Goal: Information Seeking & Learning: Learn about a topic

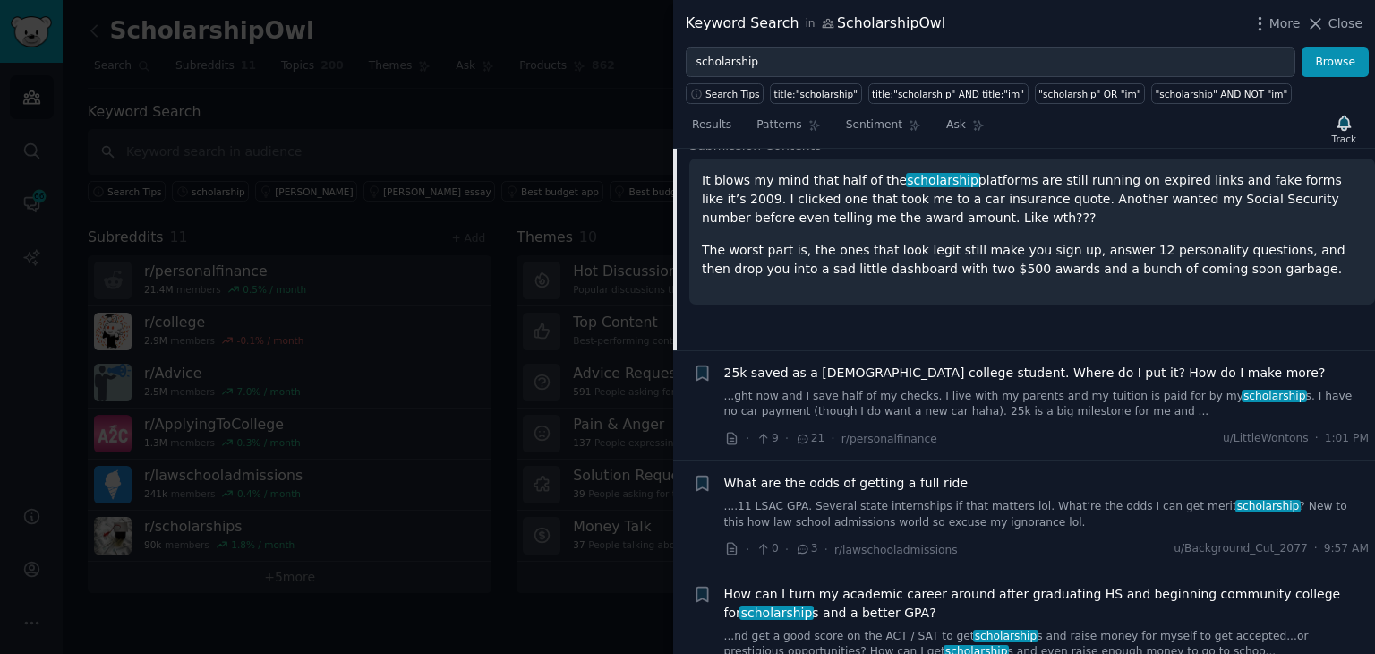
scroll to position [318, 0]
click at [974, 393] on link "...ght now and I save half of my checks. I live with my parents and my tuition …" at bounding box center [1047, 402] width 646 height 31
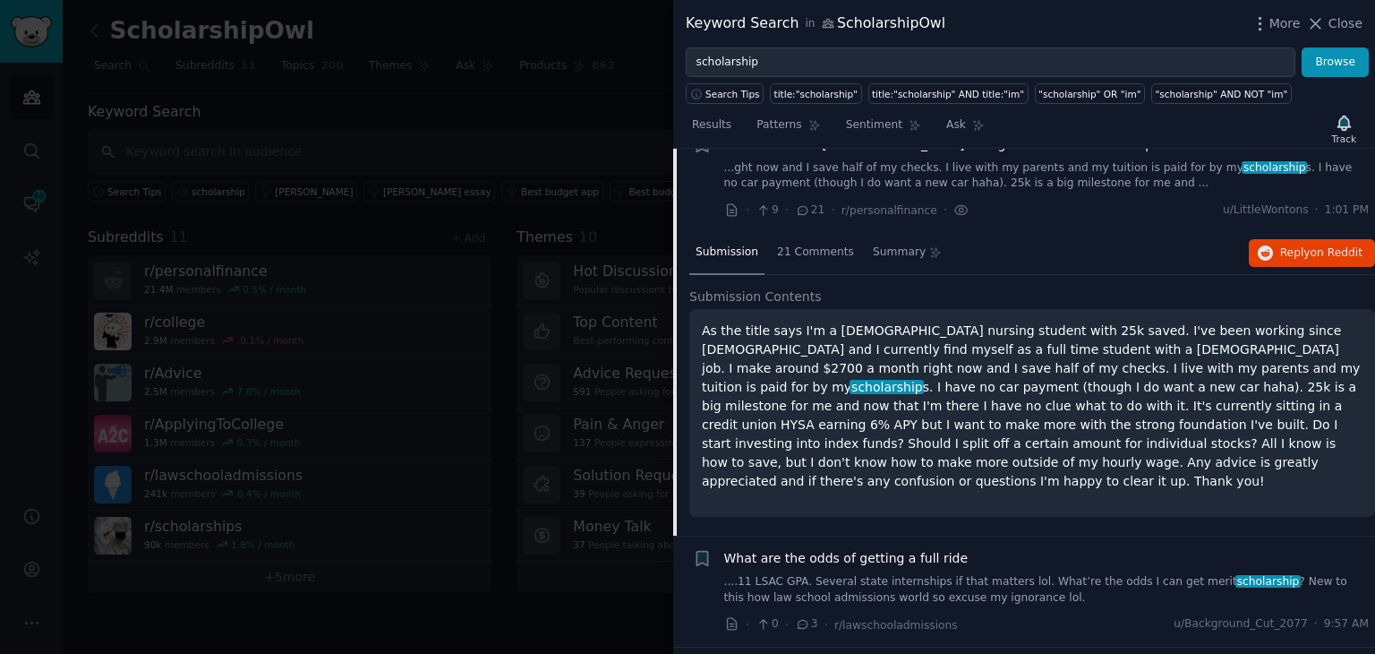
scroll to position [249, 0]
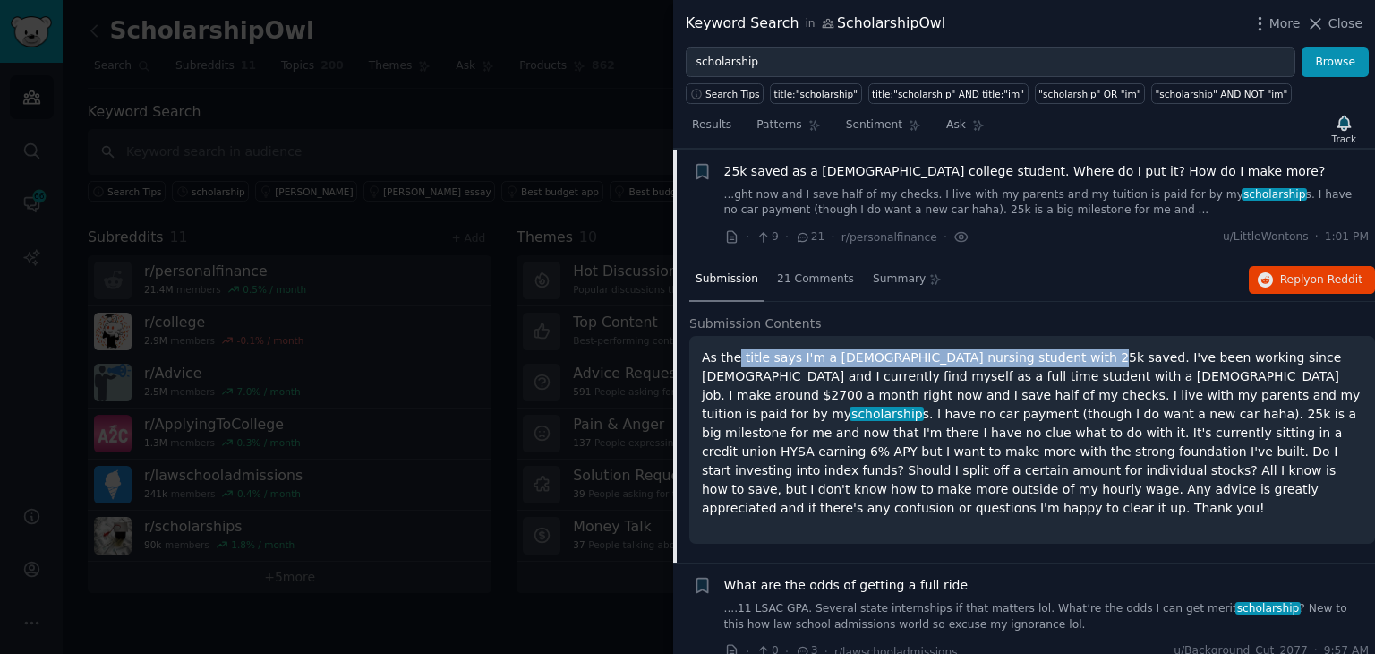
drag, startPoint x: 734, startPoint y: 356, endPoint x: 1048, endPoint y: 345, distance: 313.6
click at [1048, 345] on div "As the title says I'm a [DEMOGRAPHIC_DATA] nursing student with 25k saved. I've…" at bounding box center [1033, 440] width 686 height 208
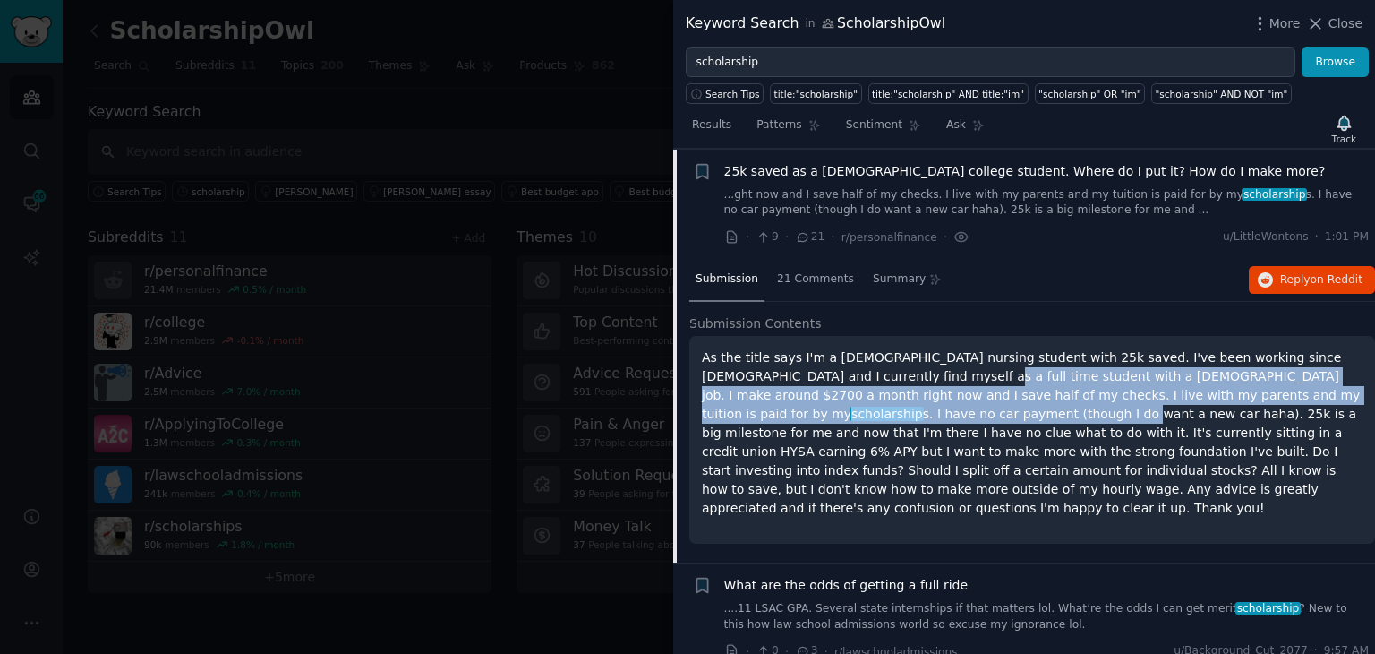
drag, startPoint x: 835, startPoint y: 372, endPoint x: 1320, endPoint y: 398, distance: 485.2
click at [1320, 398] on p "As the title says I'm a [DEMOGRAPHIC_DATA] nursing student with 25k saved. I've…" at bounding box center [1032, 432] width 661 height 169
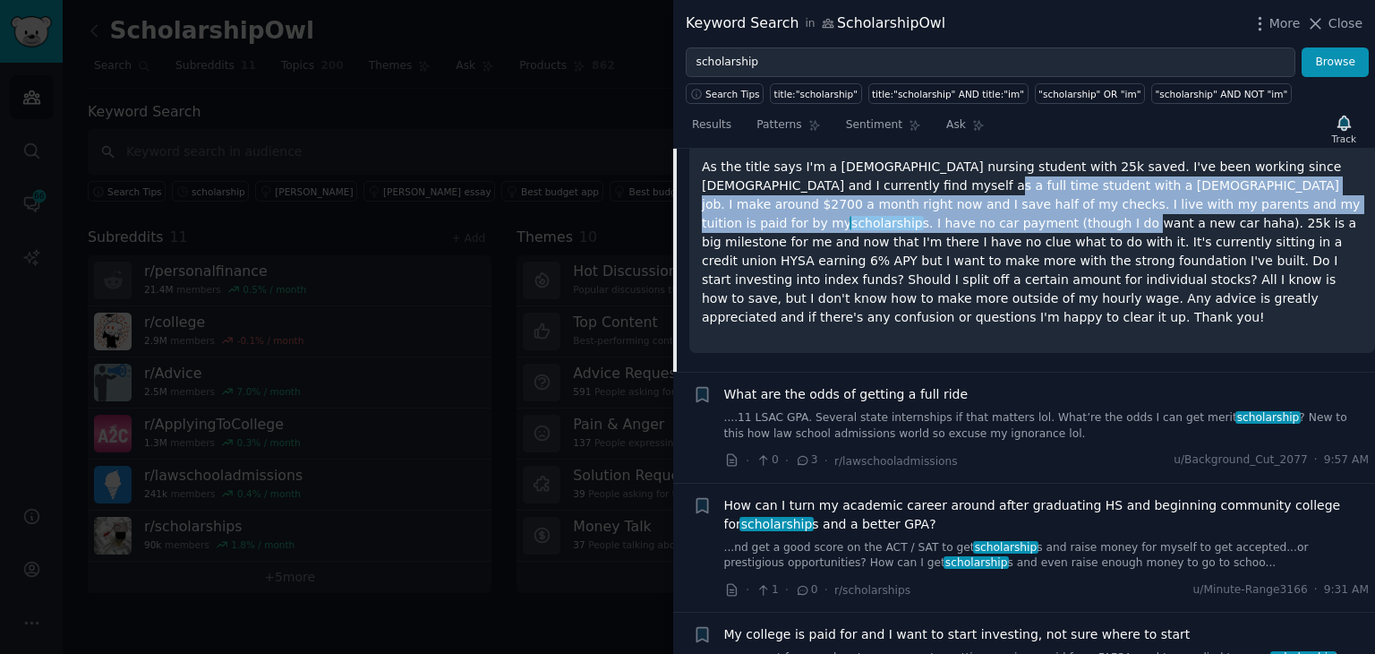
scroll to position [518, 0]
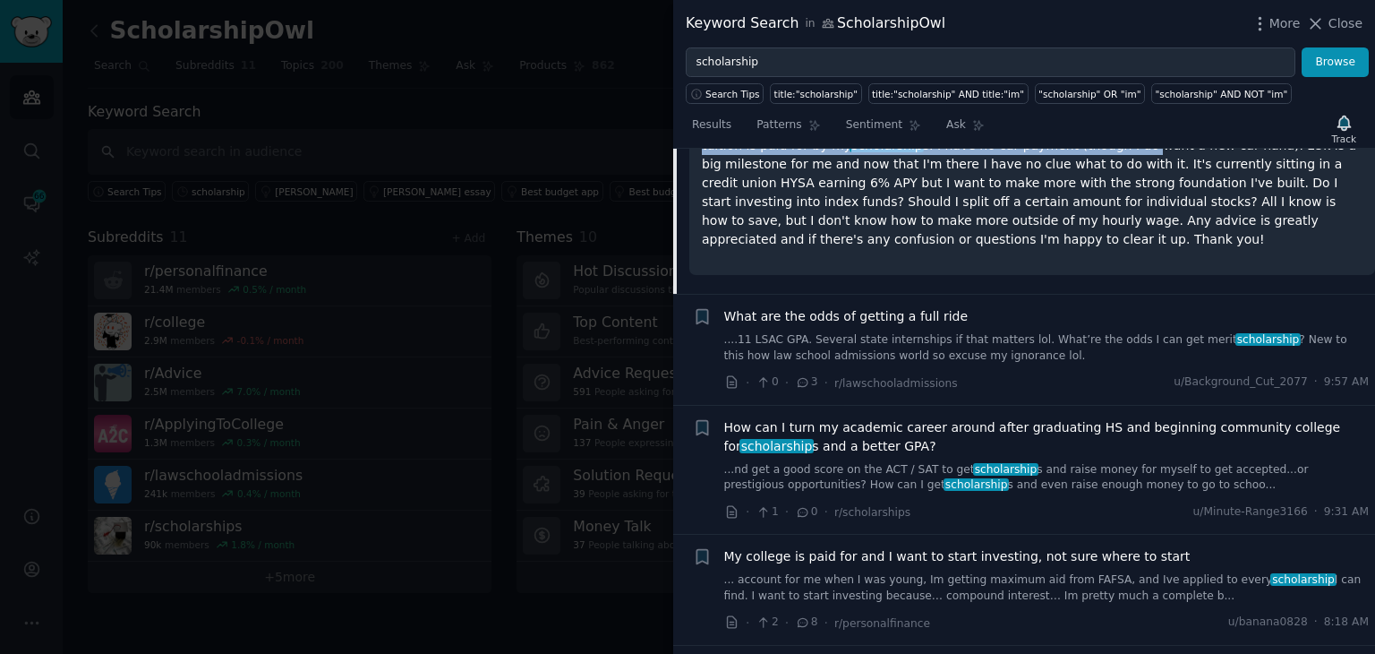
click at [900, 307] on span "What are the odds of getting a full ride" at bounding box center [846, 316] width 244 height 19
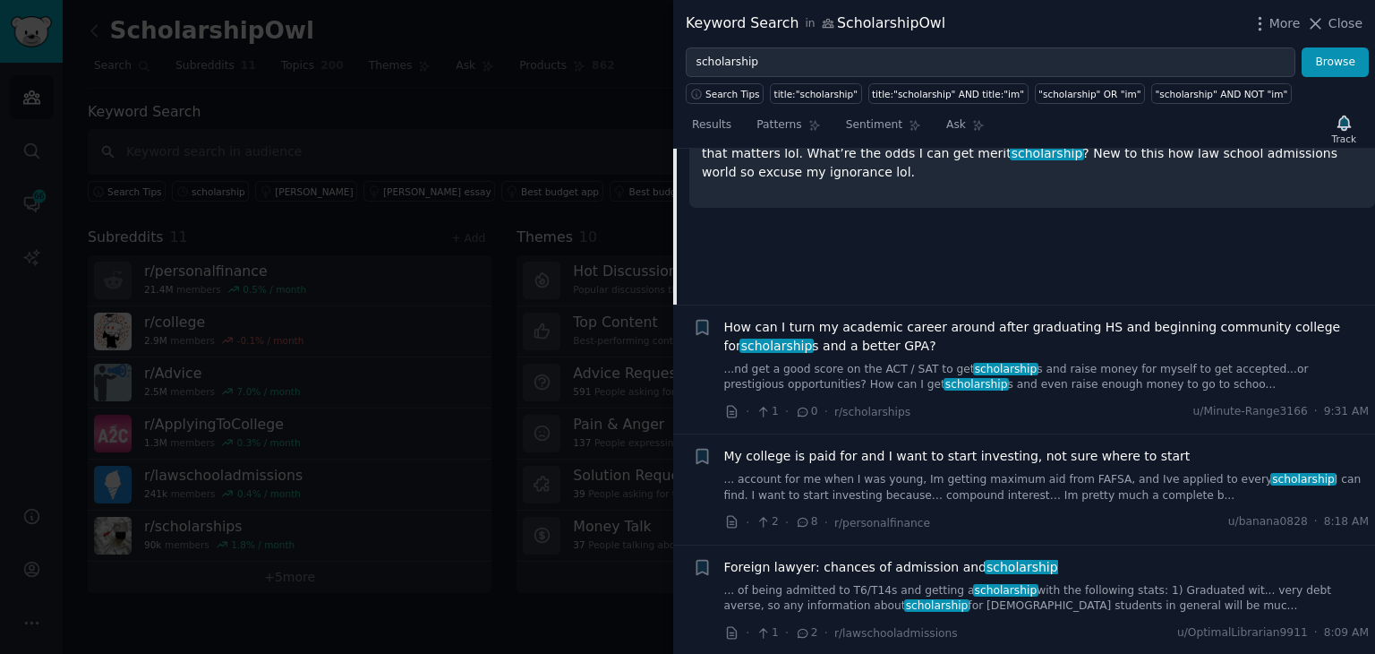
scroll to position [628, 0]
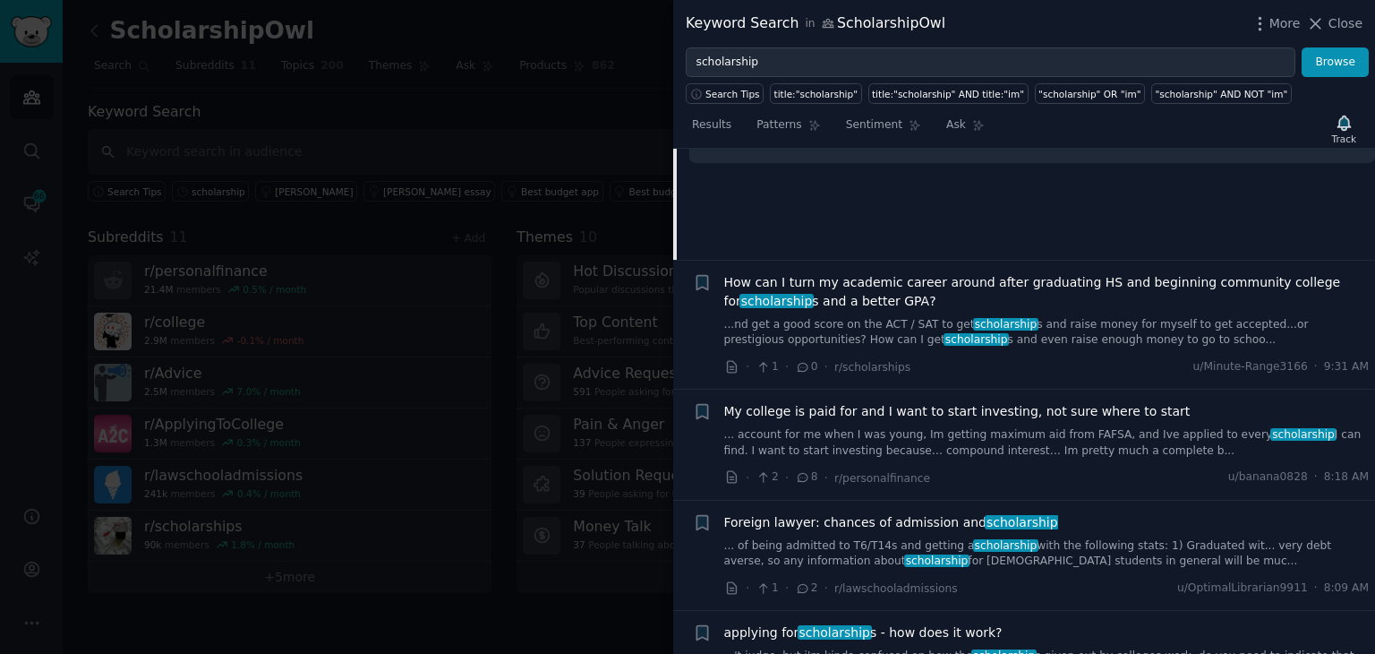
click at [1135, 313] on div "How can I turn my academic career around after graduating HS and beginning comm…" at bounding box center [1047, 310] width 646 height 75
click at [990, 276] on span "How can I turn my academic career around after graduating HS and beginning comm…" at bounding box center [1047, 292] width 646 height 38
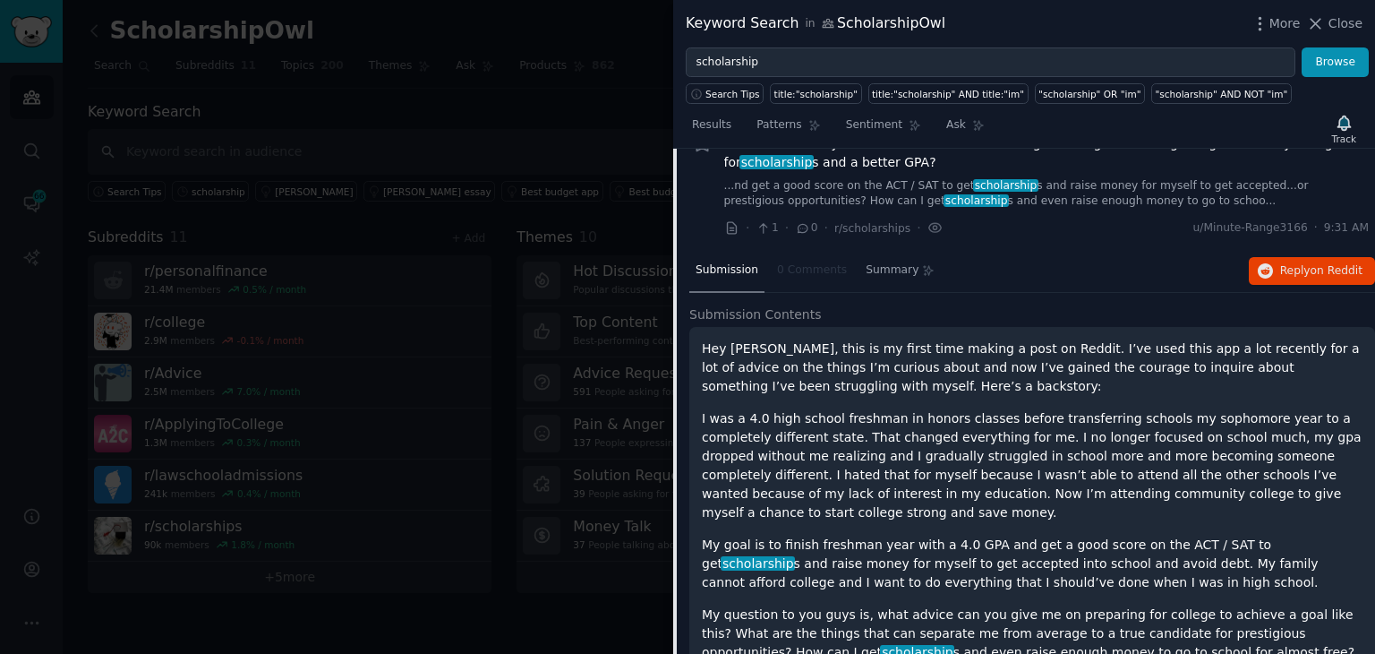
scroll to position [469, 0]
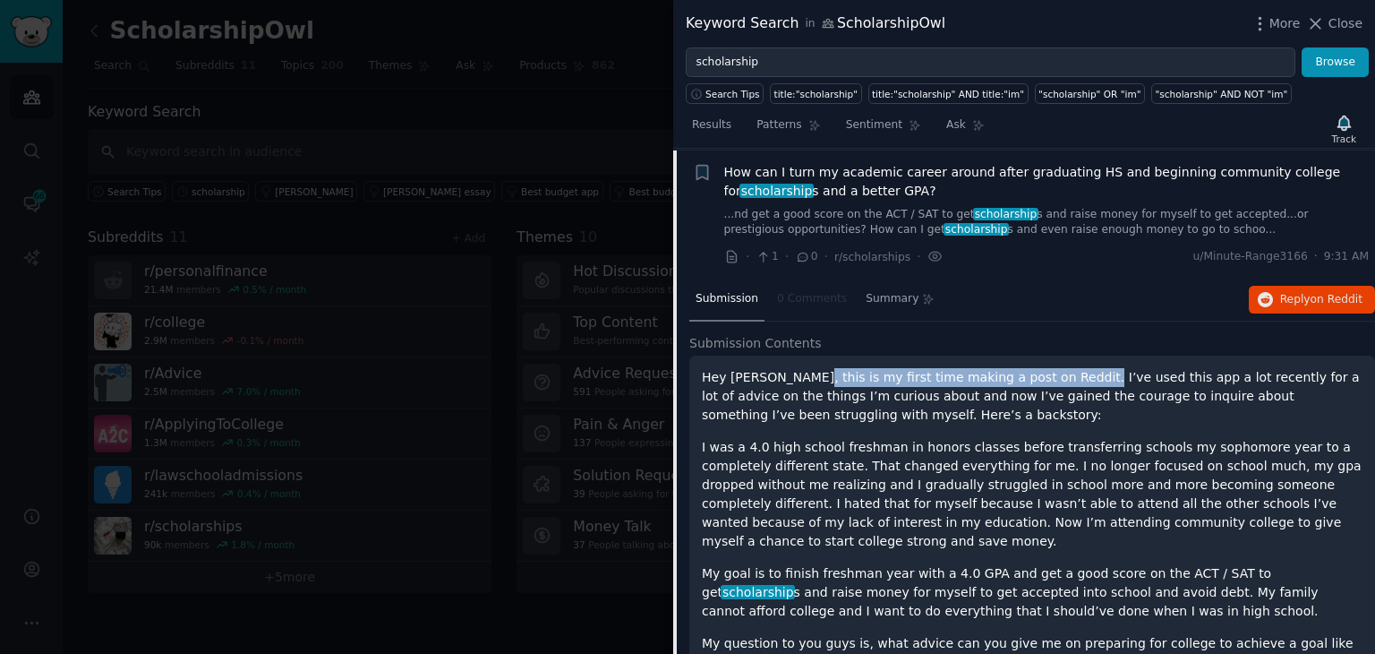
drag, startPoint x: 781, startPoint y: 374, endPoint x: 1042, endPoint y: 366, distance: 261.6
click at [1042, 368] on p "Hey [PERSON_NAME], this is my first time making a post on Reddit. I’ve used thi…" at bounding box center [1032, 396] width 661 height 56
click at [1041, 394] on p "Hey [PERSON_NAME], this is my first time making a post on Reddit. I’ve used thi…" at bounding box center [1032, 396] width 661 height 56
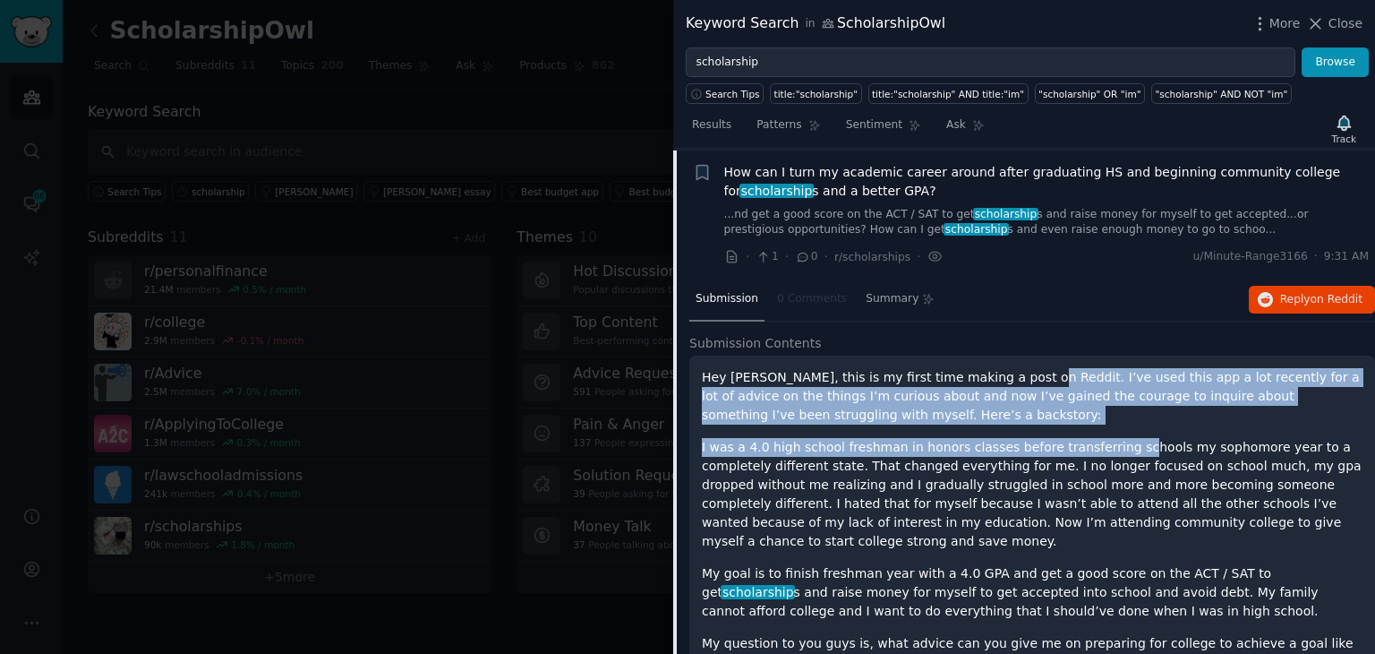
drag, startPoint x: 998, startPoint y: 373, endPoint x: 1102, endPoint y: 431, distance: 118.6
click at [1102, 431] on div "Hey [PERSON_NAME], this is my first time making a post on Reddit. I’ve used thi…" at bounding box center [1032, 538] width 661 height 341
click at [1031, 408] on p "Hey [PERSON_NAME], this is my first time making a post on Reddit. I’ve used thi…" at bounding box center [1032, 396] width 661 height 56
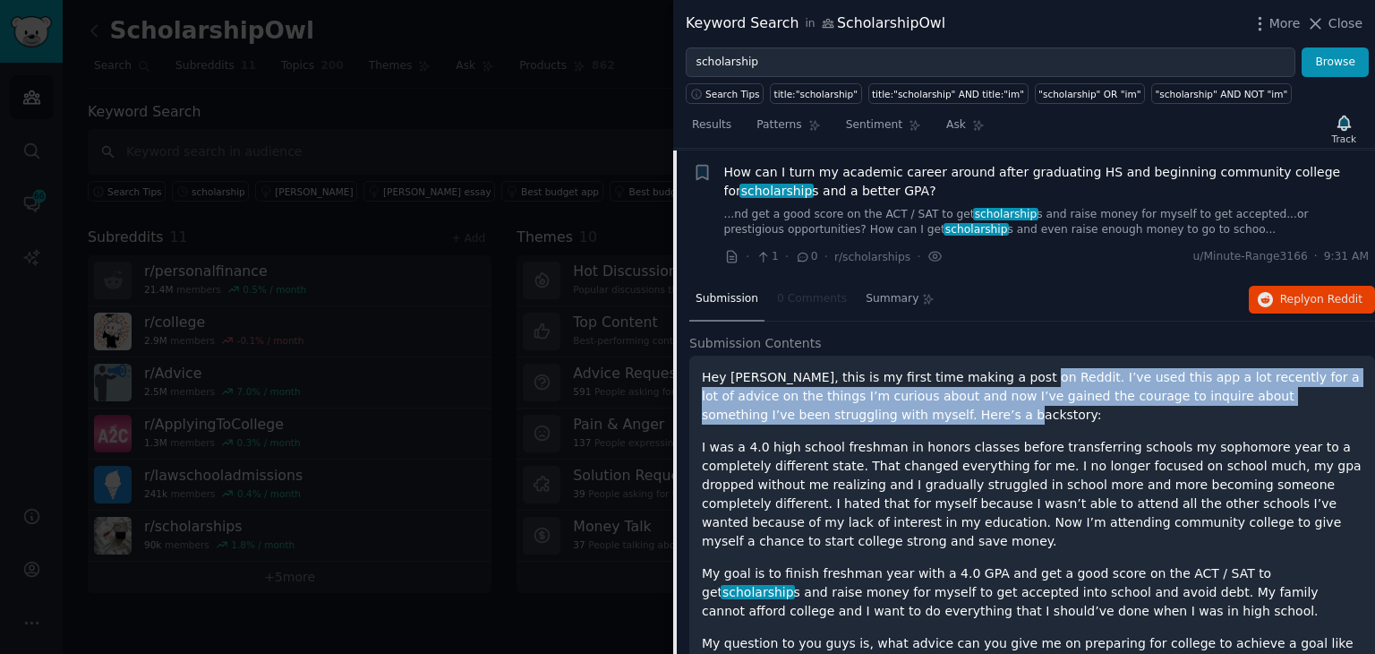
drag, startPoint x: 993, startPoint y: 374, endPoint x: 1200, endPoint y: 413, distance: 210.4
click at [1200, 413] on p "Hey [PERSON_NAME], this is my first time making a post on Reddit. I’ve used thi…" at bounding box center [1032, 396] width 661 height 56
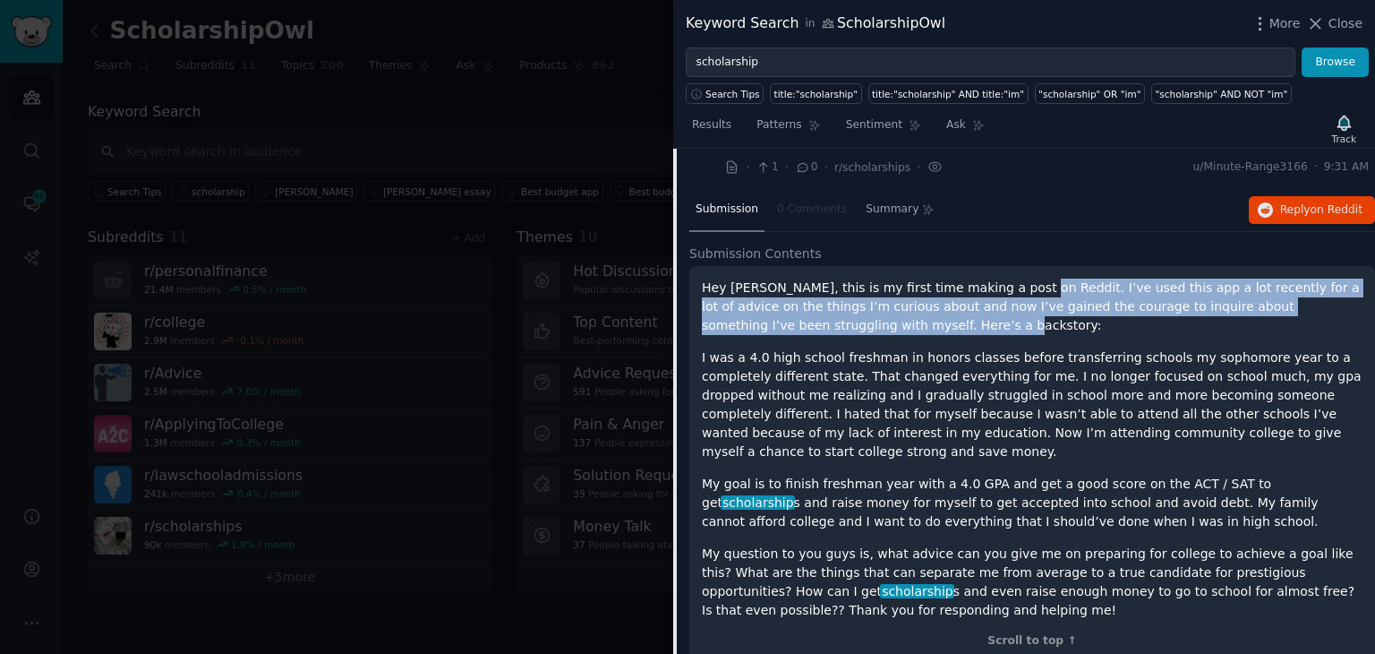
scroll to position [559, 0]
click at [1272, 209] on icon "button" at bounding box center [1266, 210] width 16 height 16
